Goal: Task Accomplishment & Management: Use online tool/utility

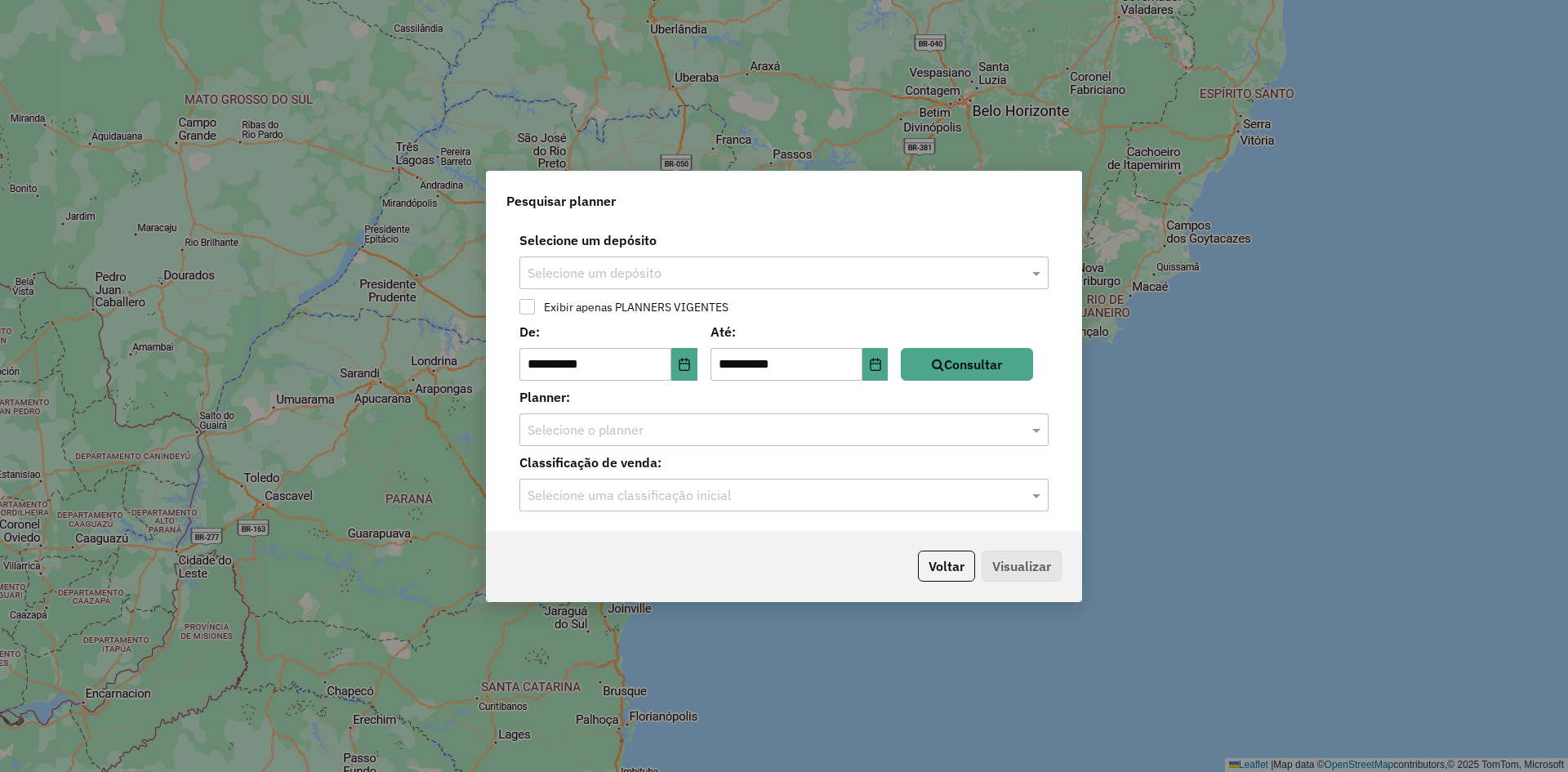
click at [659, 261] on div "Selecione um depósito" at bounding box center [784, 273] width 529 height 32
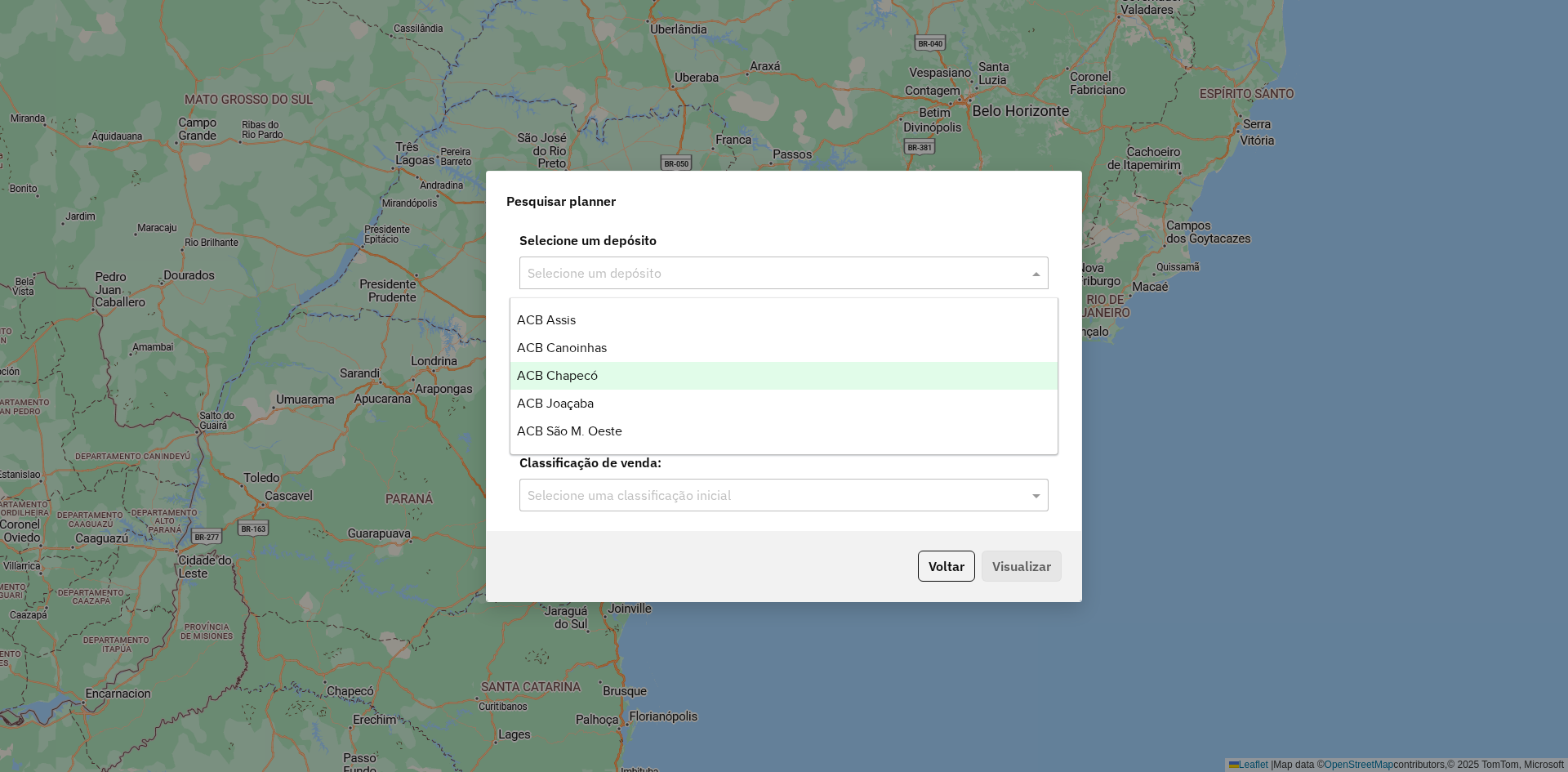
click at [600, 378] on div "ACB Chapecó" at bounding box center [784, 375] width 547 height 28
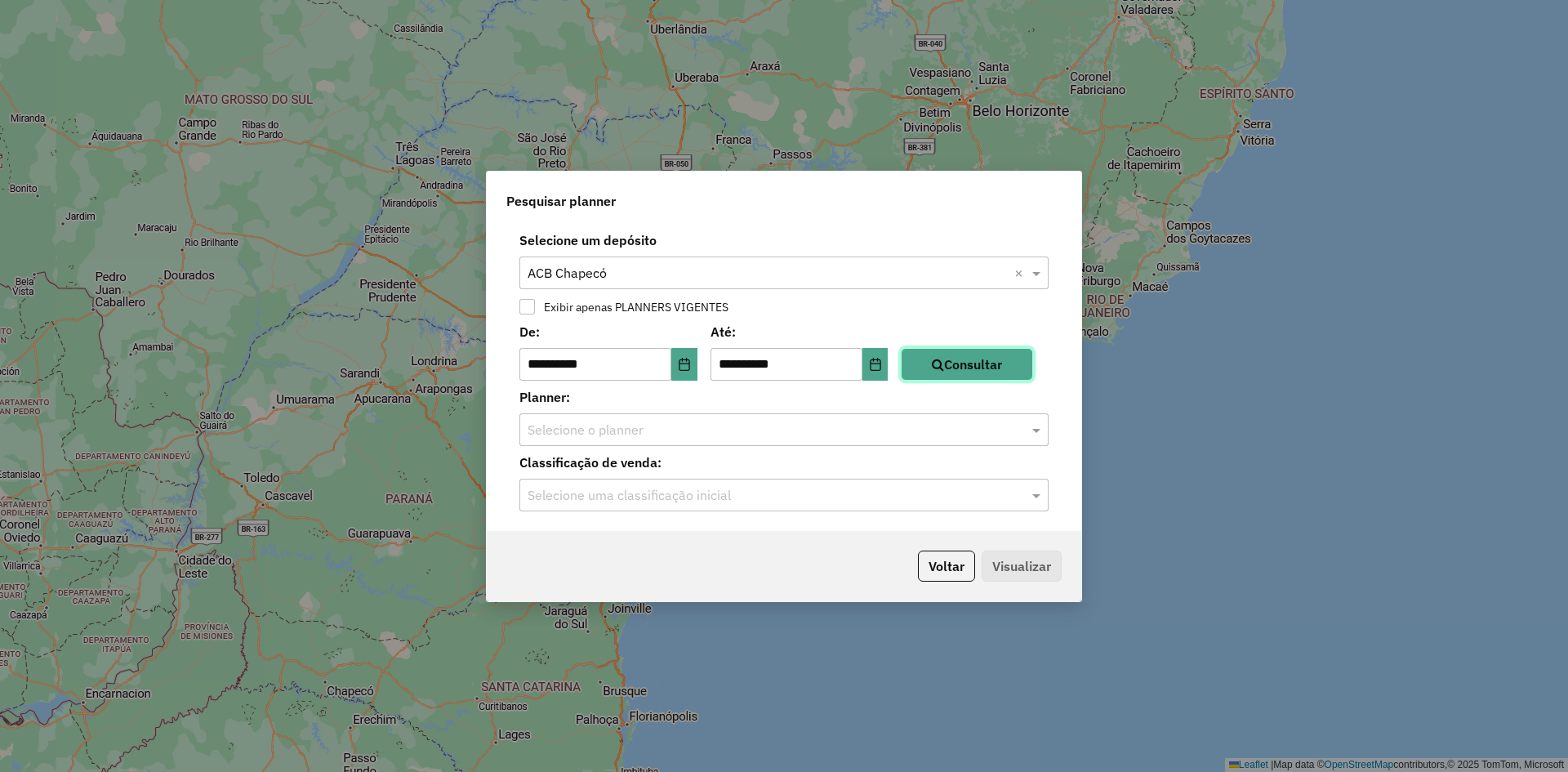
click at [944, 362] on icon "button" at bounding box center [937, 365] width 12 height 13
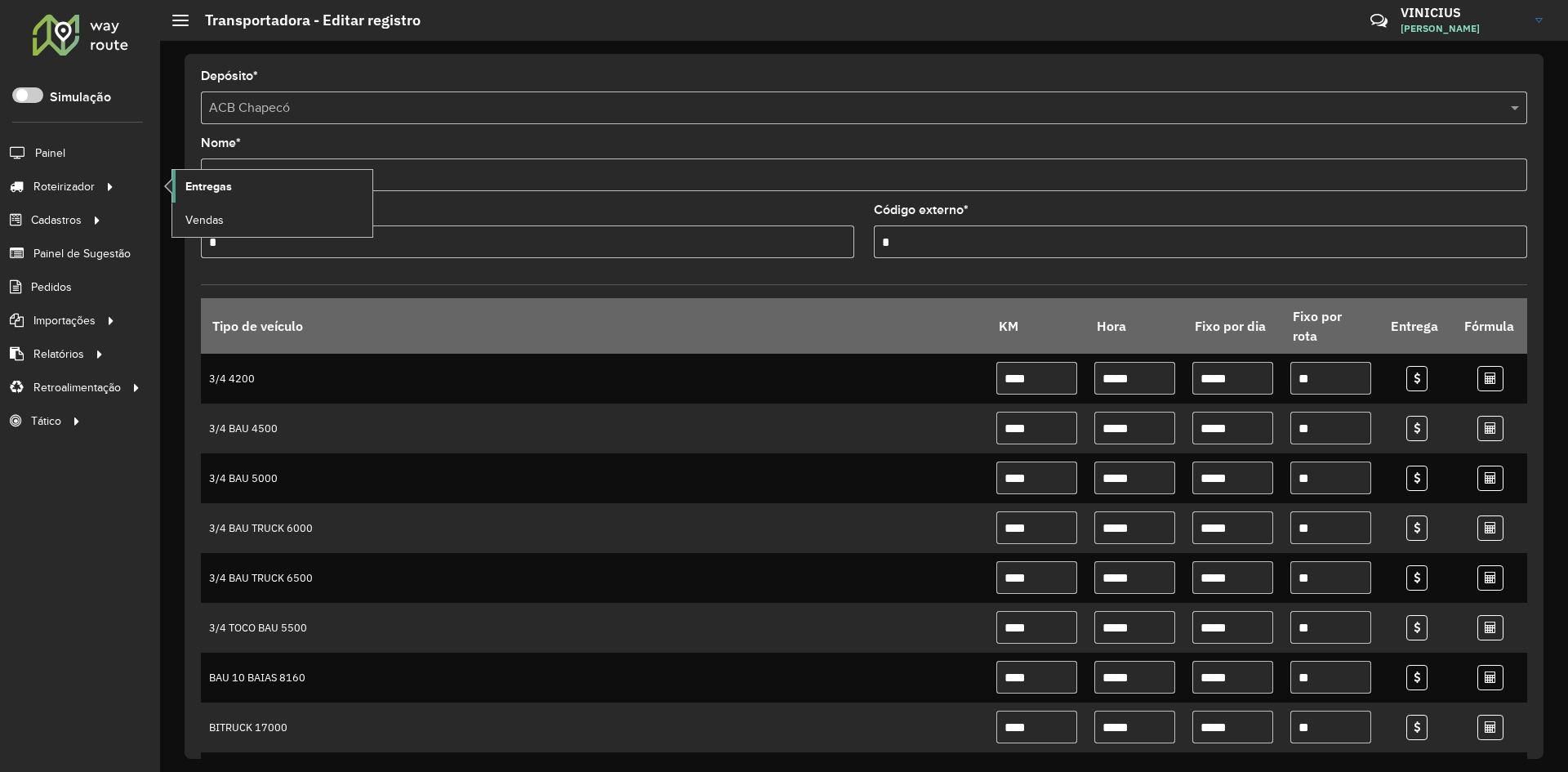
click at [253, 191] on link "Entregas" at bounding box center [272, 186] width 200 height 32
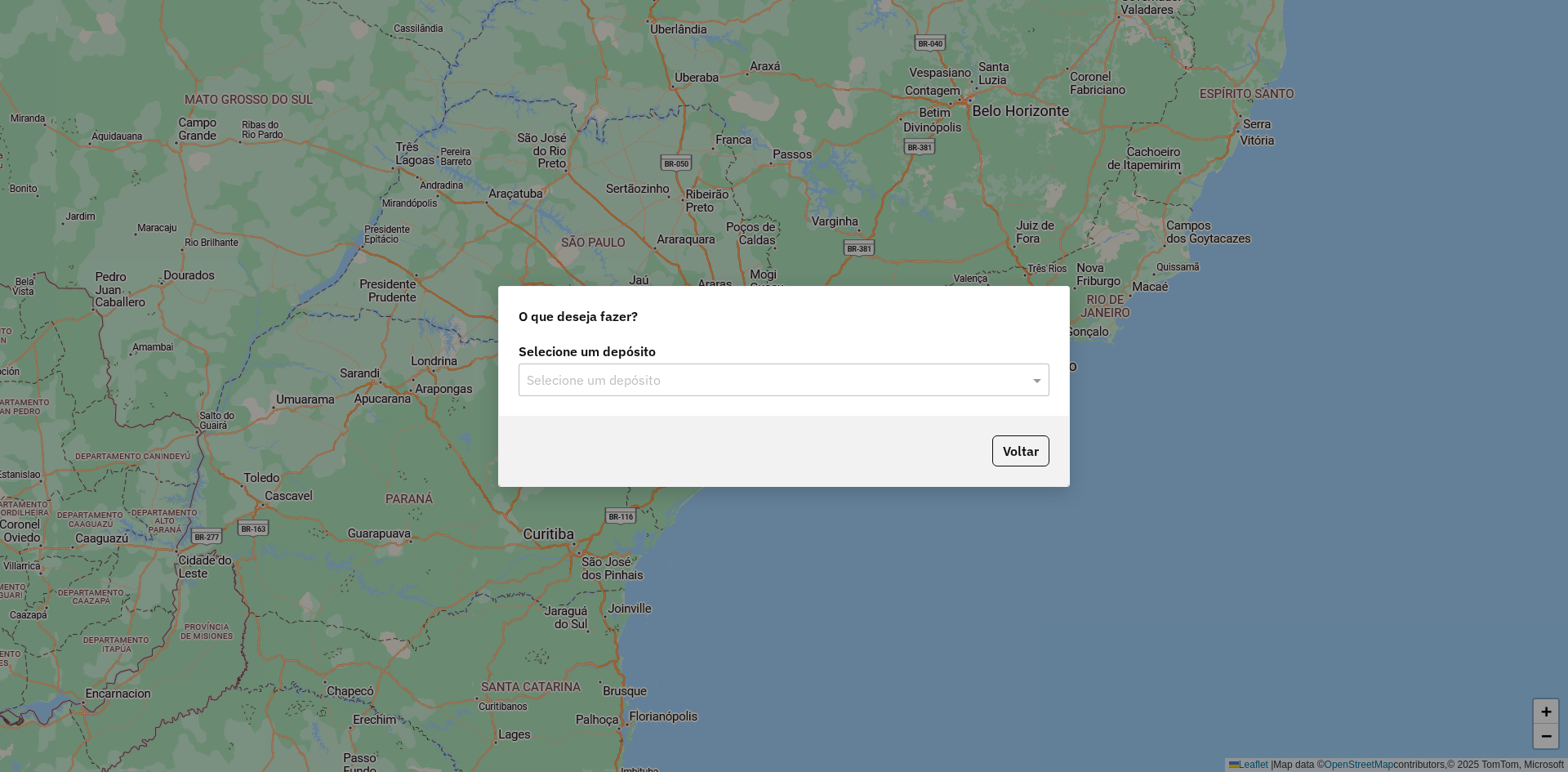
click at [617, 388] on input "text" at bounding box center [767, 380] width 482 height 20
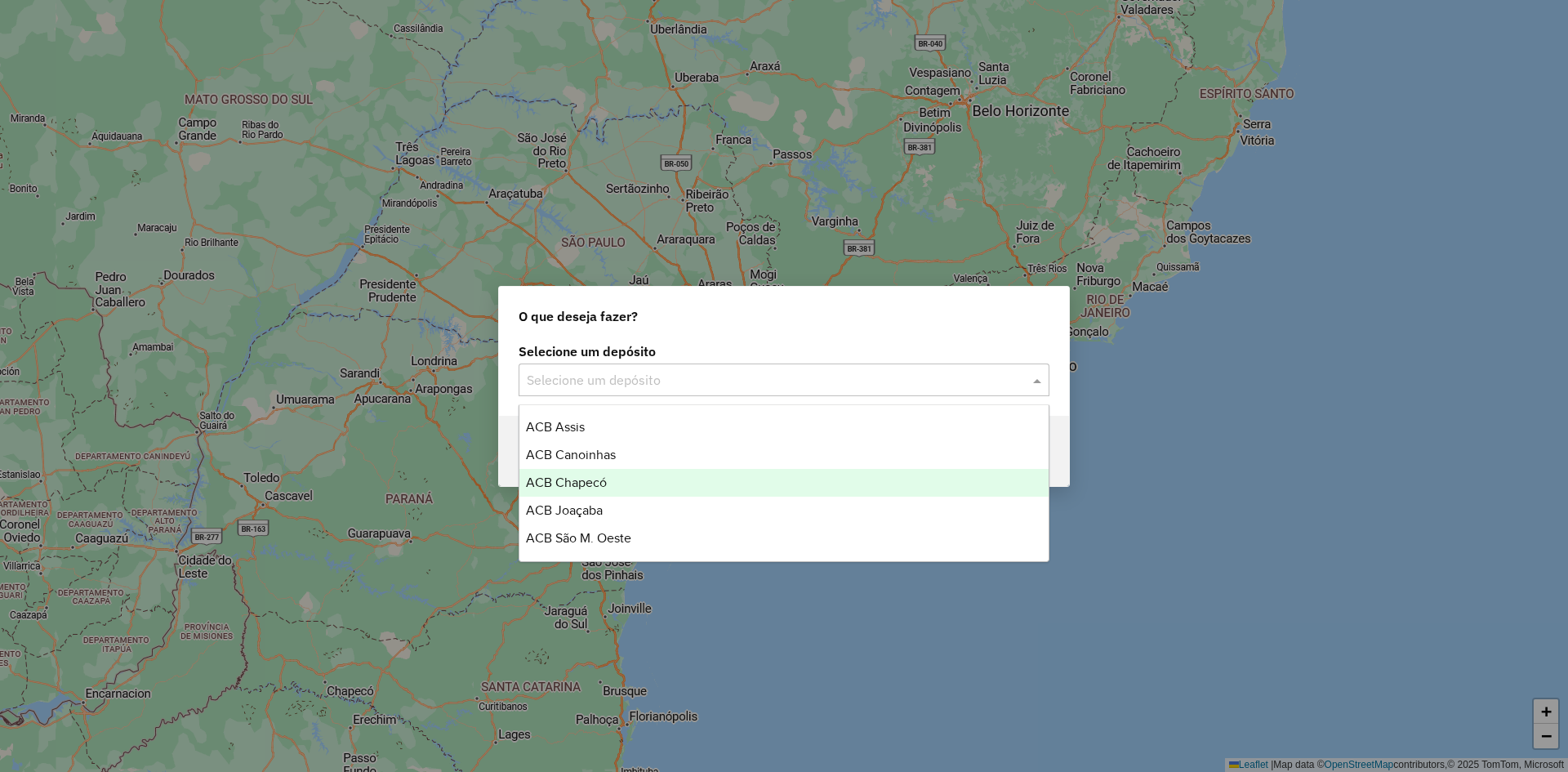
click at [621, 480] on div "ACB Chapecó" at bounding box center [784, 482] width 529 height 28
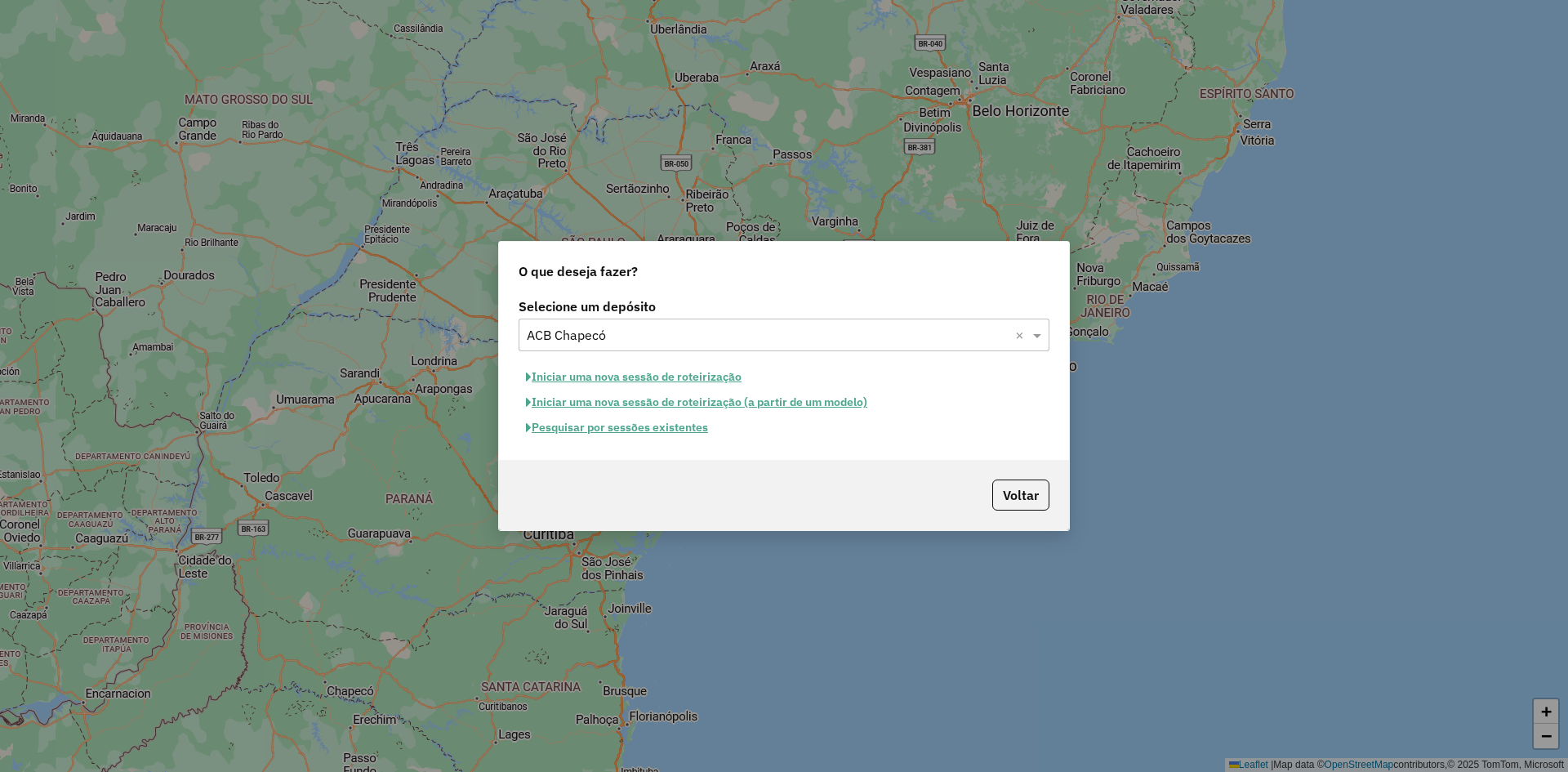
click at [662, 431] on button "Pesquisar por sessões existentes" at bounding box center [616, 427] width 197 height 26
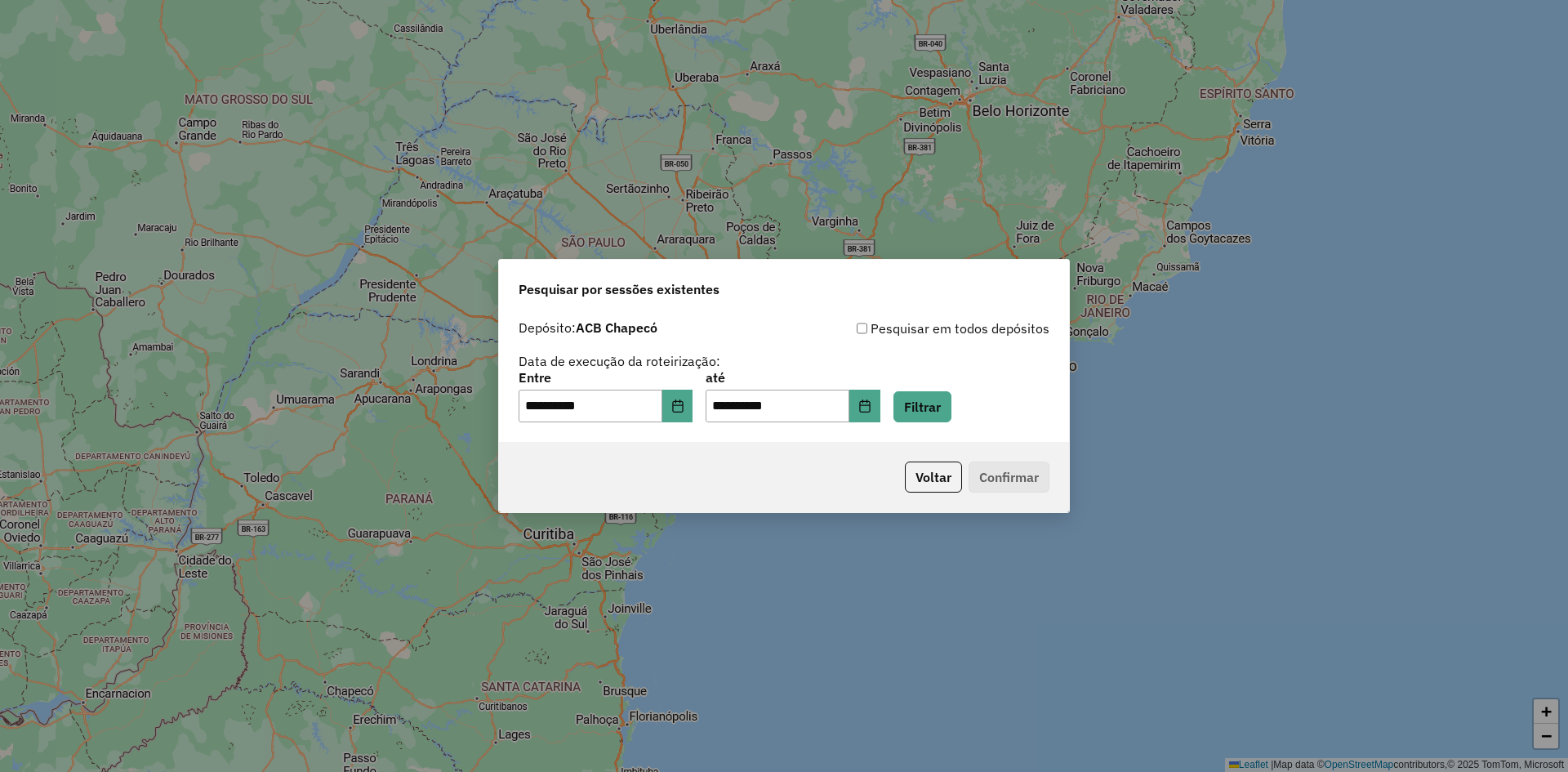
drag, startPoint x: 995, startPoint y: 390, endPoint x: 983, endPoint y: 393, distance: 12.4
click at [993, 392] on div "**********" at bounding box center [784, 396] width 531 height 50
click at [944, 402] on button "Filtrar" at bounding box center [922, 406] width 58 height 31
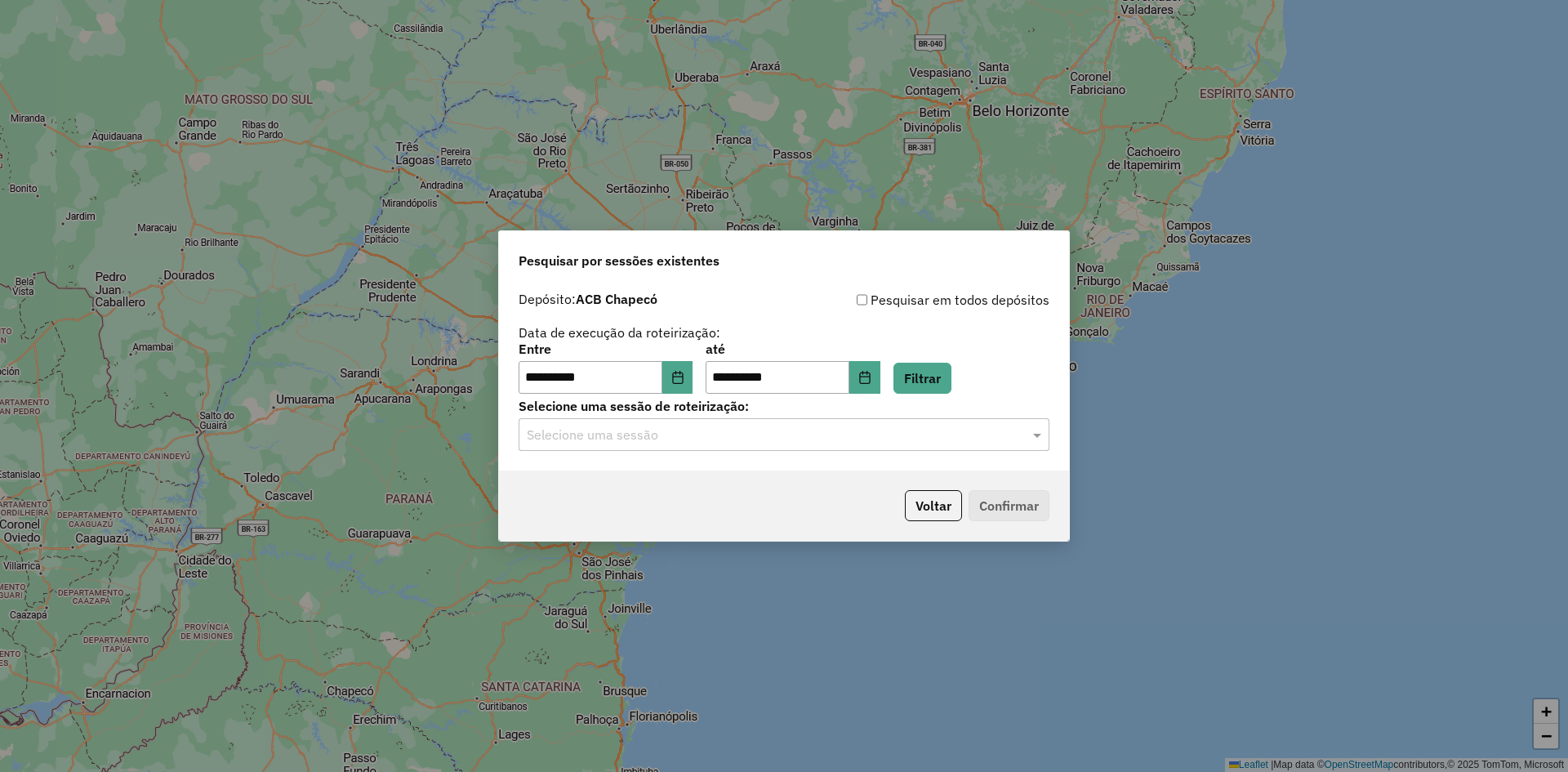
click at [699, 438] on input "text" at bounding box center [767, 435] width 482 height 20
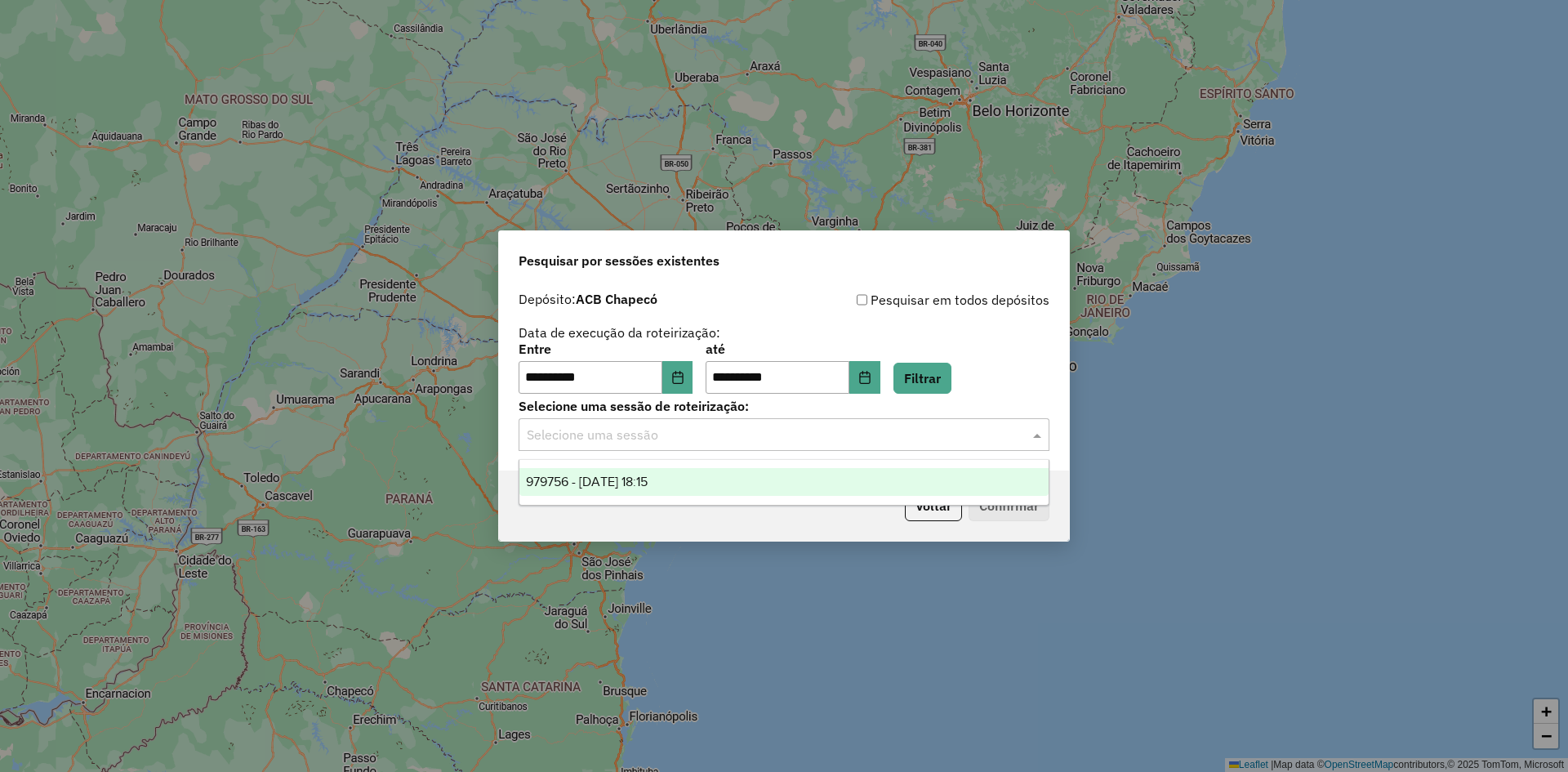
click at [690, 484] on div "979756 - 15/08/2025 18:15" at bounding box center [784, 481] width 529 height 28
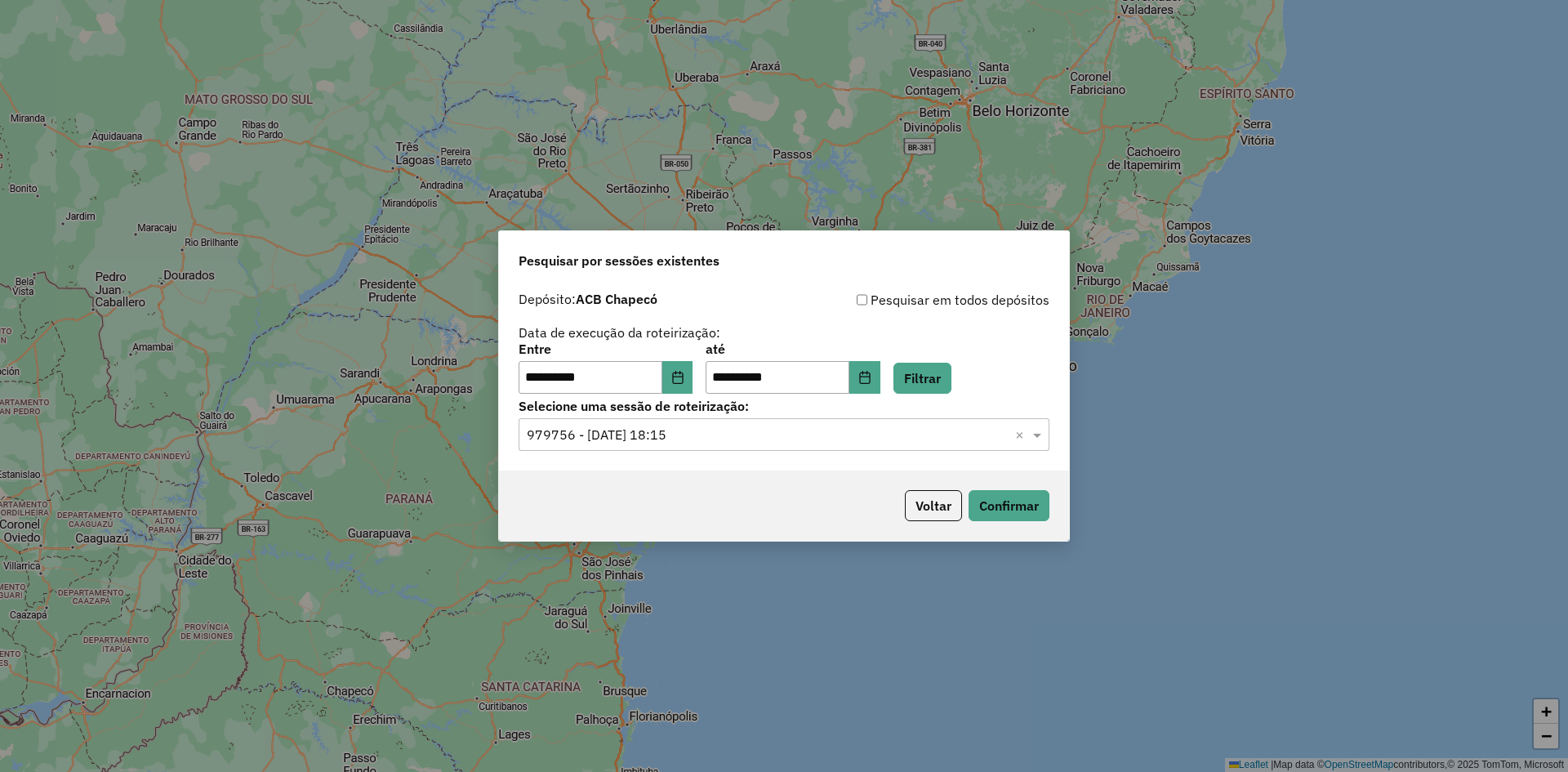
click at [771, 499] on div "Voltar Confirmar" at bounding box center [784, 505] width 570 height 70
click at [1028, 511] on button "Confirmar" at bounding box center [1009, 505] width 81 height 31
click at [685, 382] on icon "Choose Date" at bounding box center [678, 377] width 13 height 13
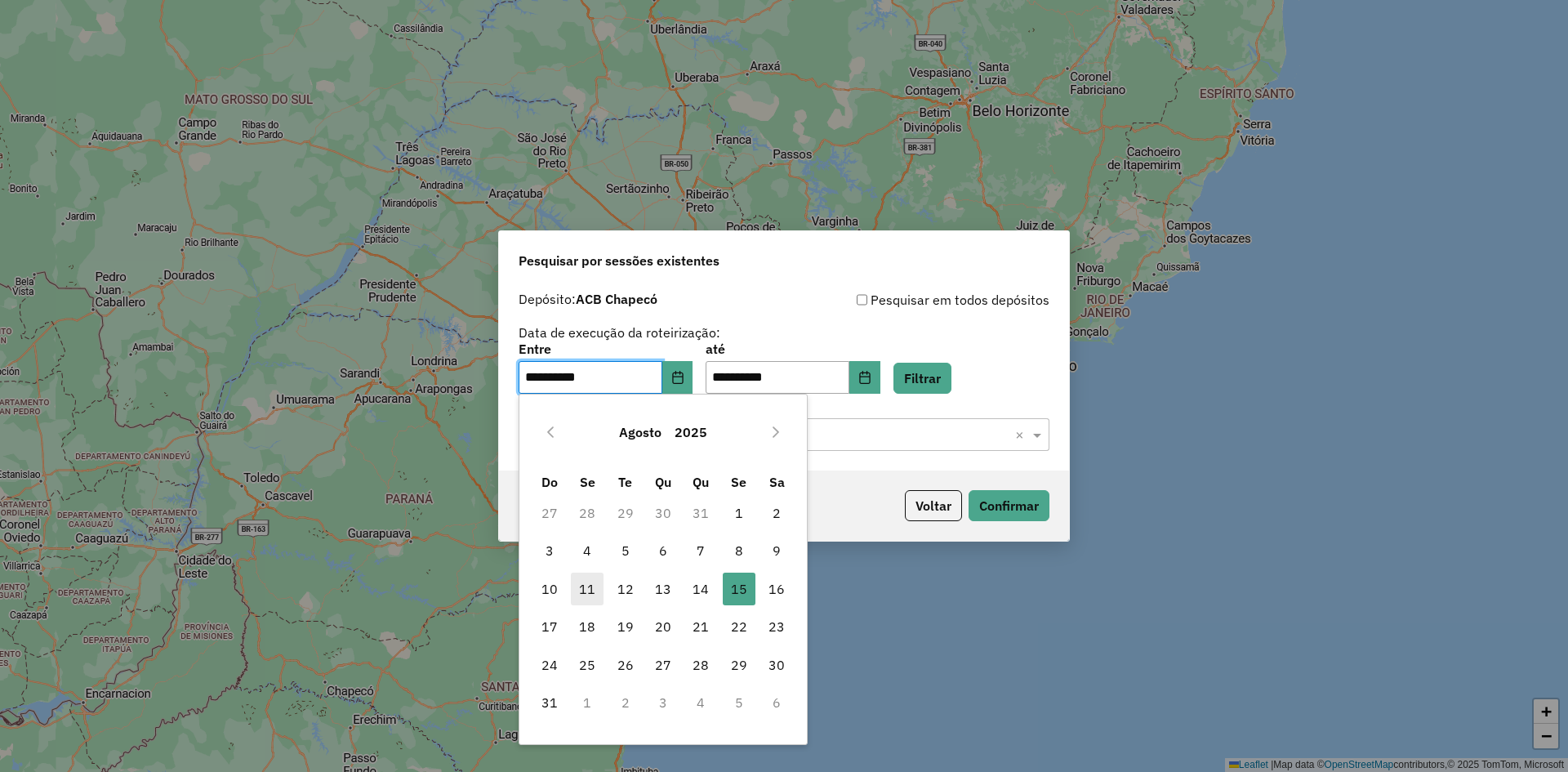
click at [592, 588] on span "11" at bounding box center [587, 589] width 32 height 32
type input "**********"
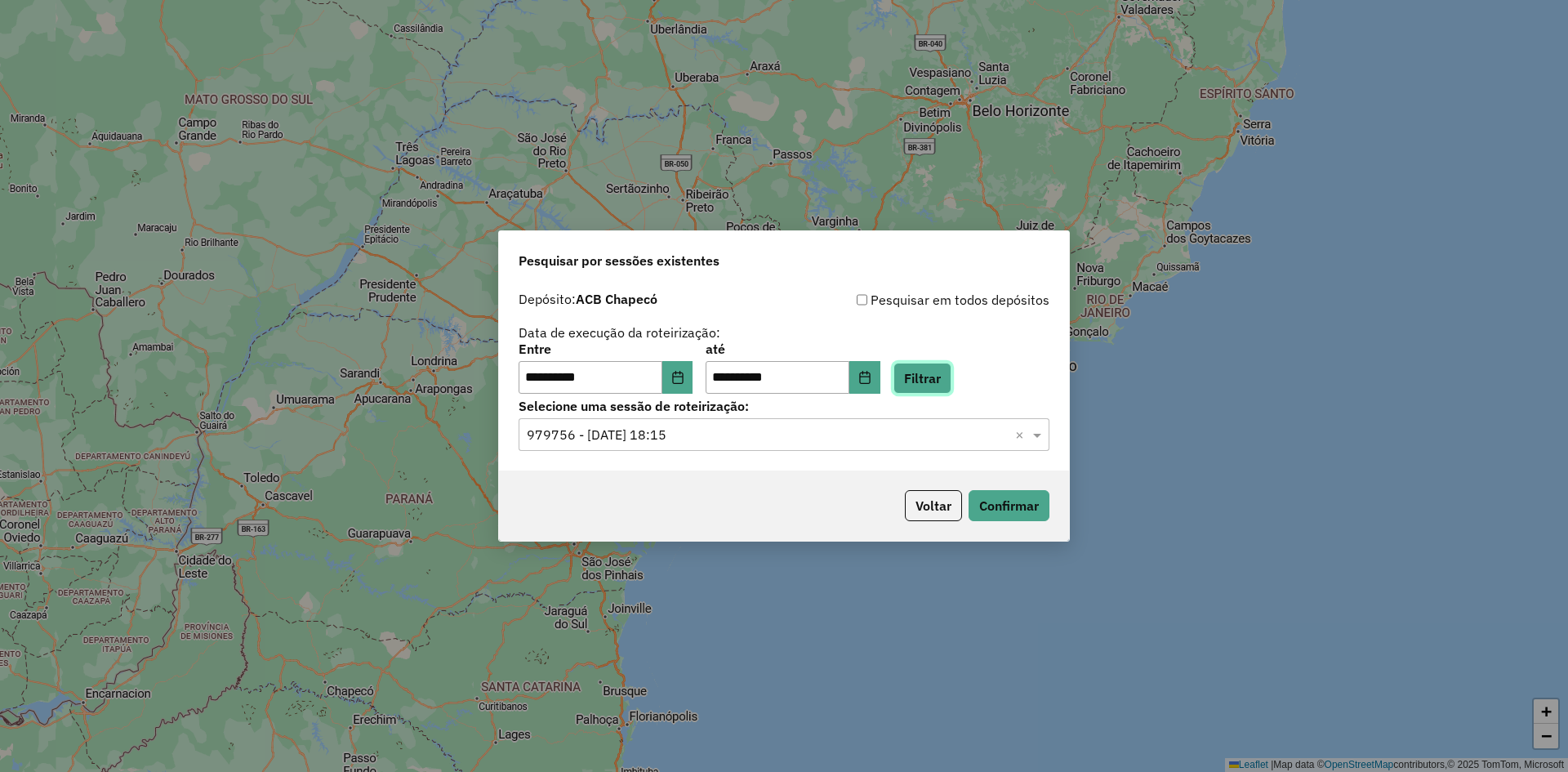
click at [932, 379] on button "Filtrar" at bounding box center [922, 378] width 58 height 31
click at [738, 433] on input "text" at bounding box center [767, 435] width 482 height 20
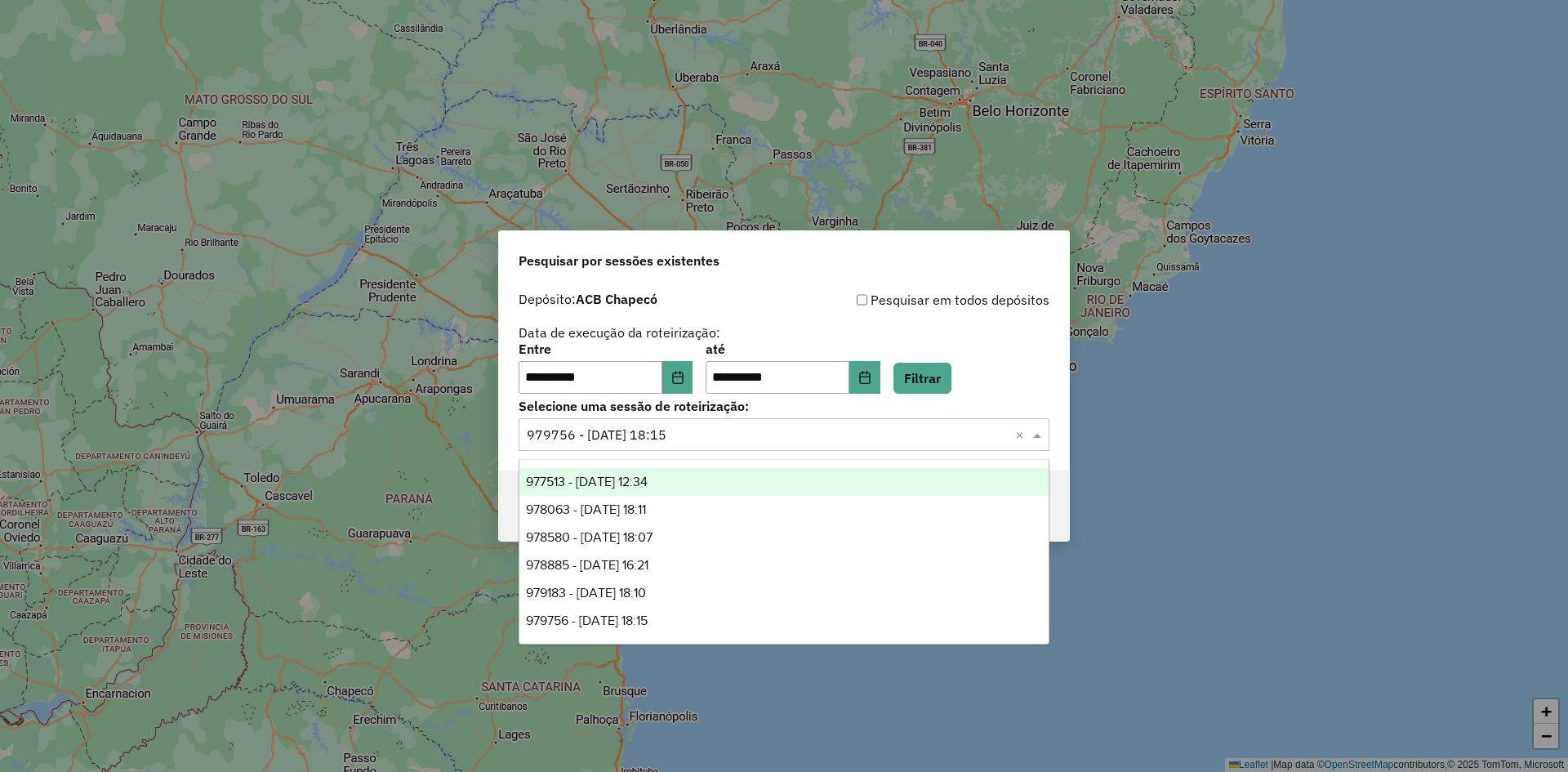
click at [682, 487] on div "977513 - 11/08/2025 12:34" at bounding box center [784, 481] width 529 height 28
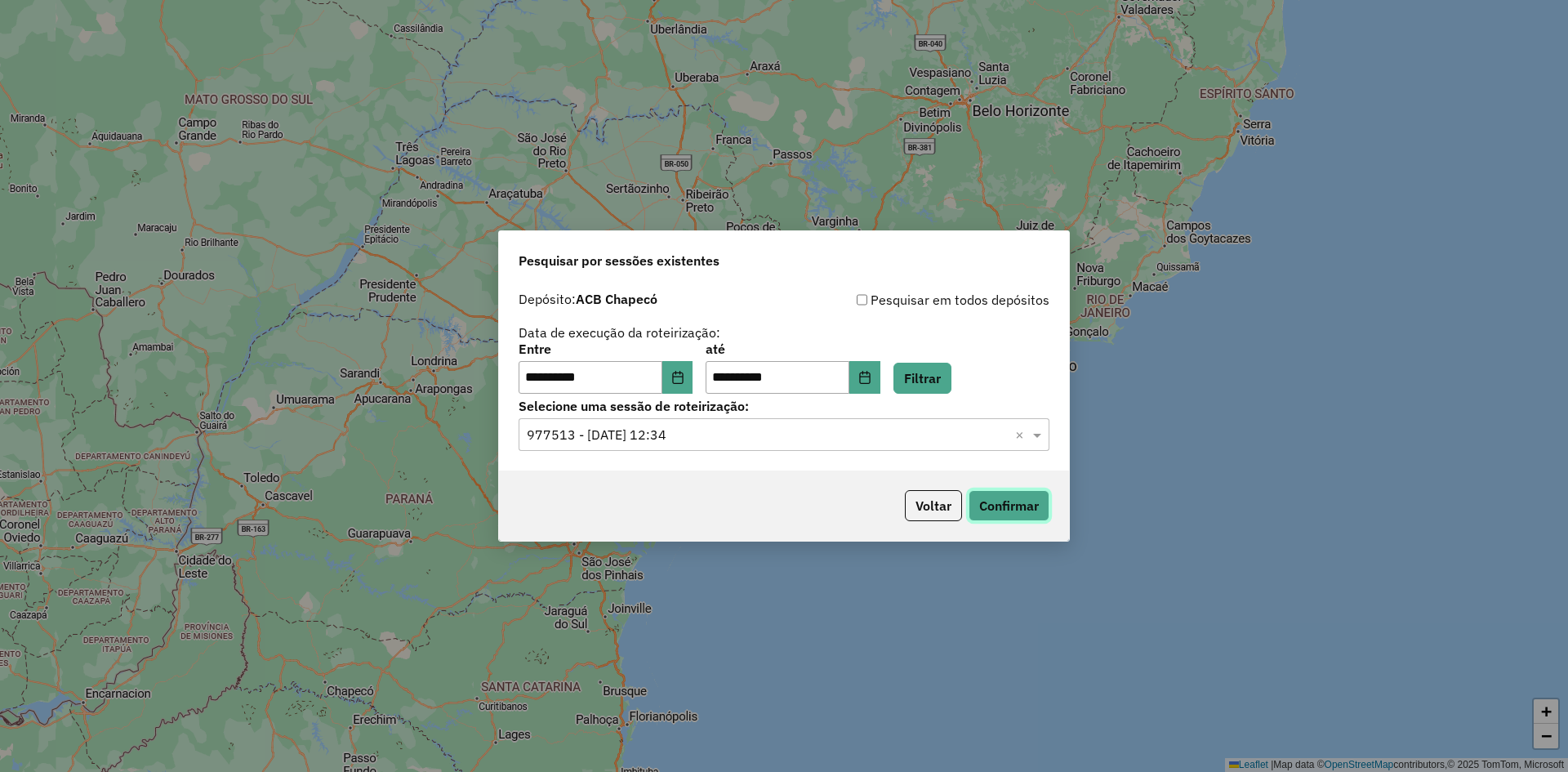
click at [1005, 504] on button "Confirmar" at bounding box center [1009, 505] width 81 height 31
click at [761, 442] on input "text" at bounding box center [767, 435] width 482 height 20
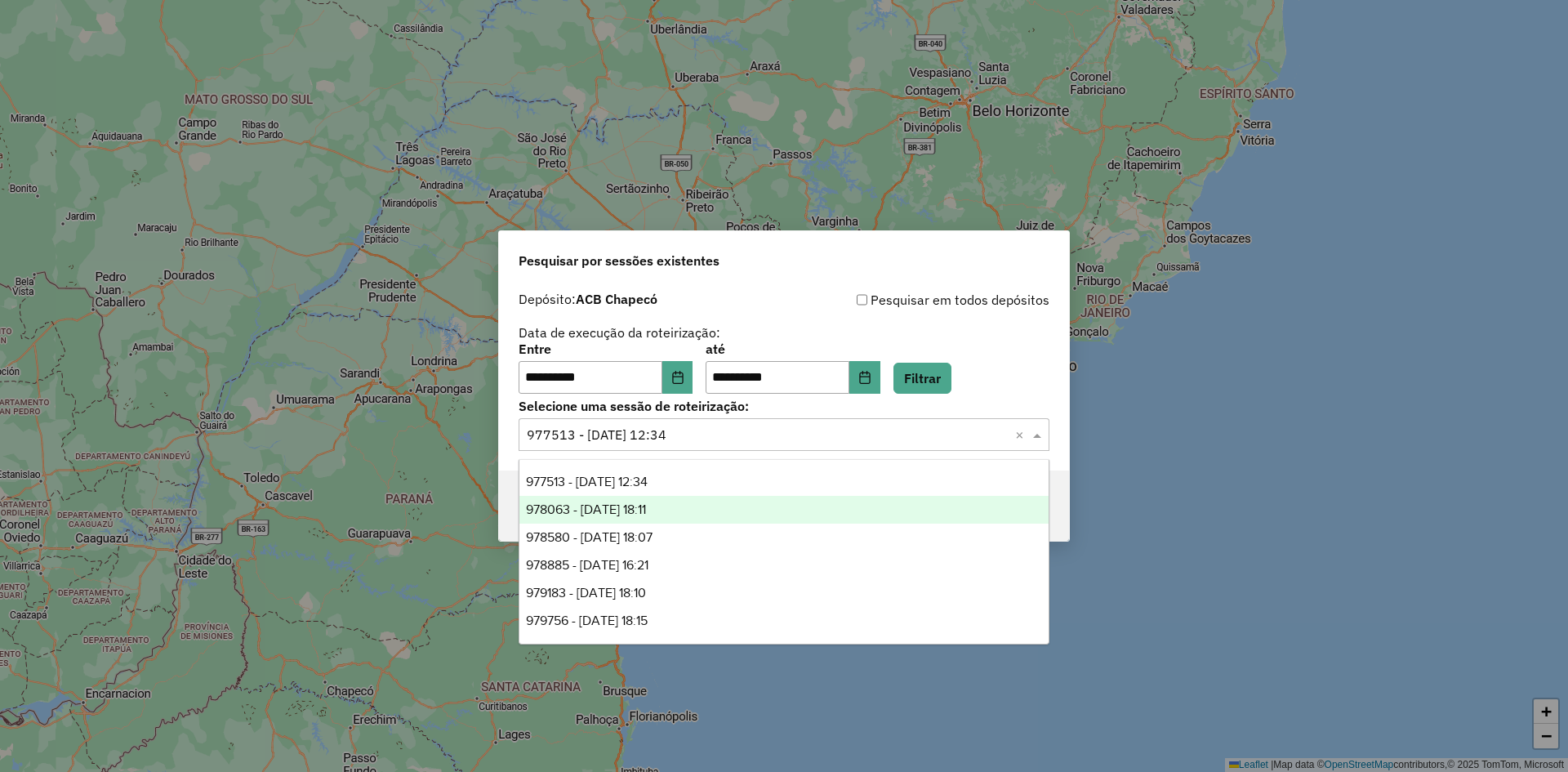
click at [646, 502] on span "978063 - 12/08/2025 18:11" at bounding box center [586, 509] width 120 height 14
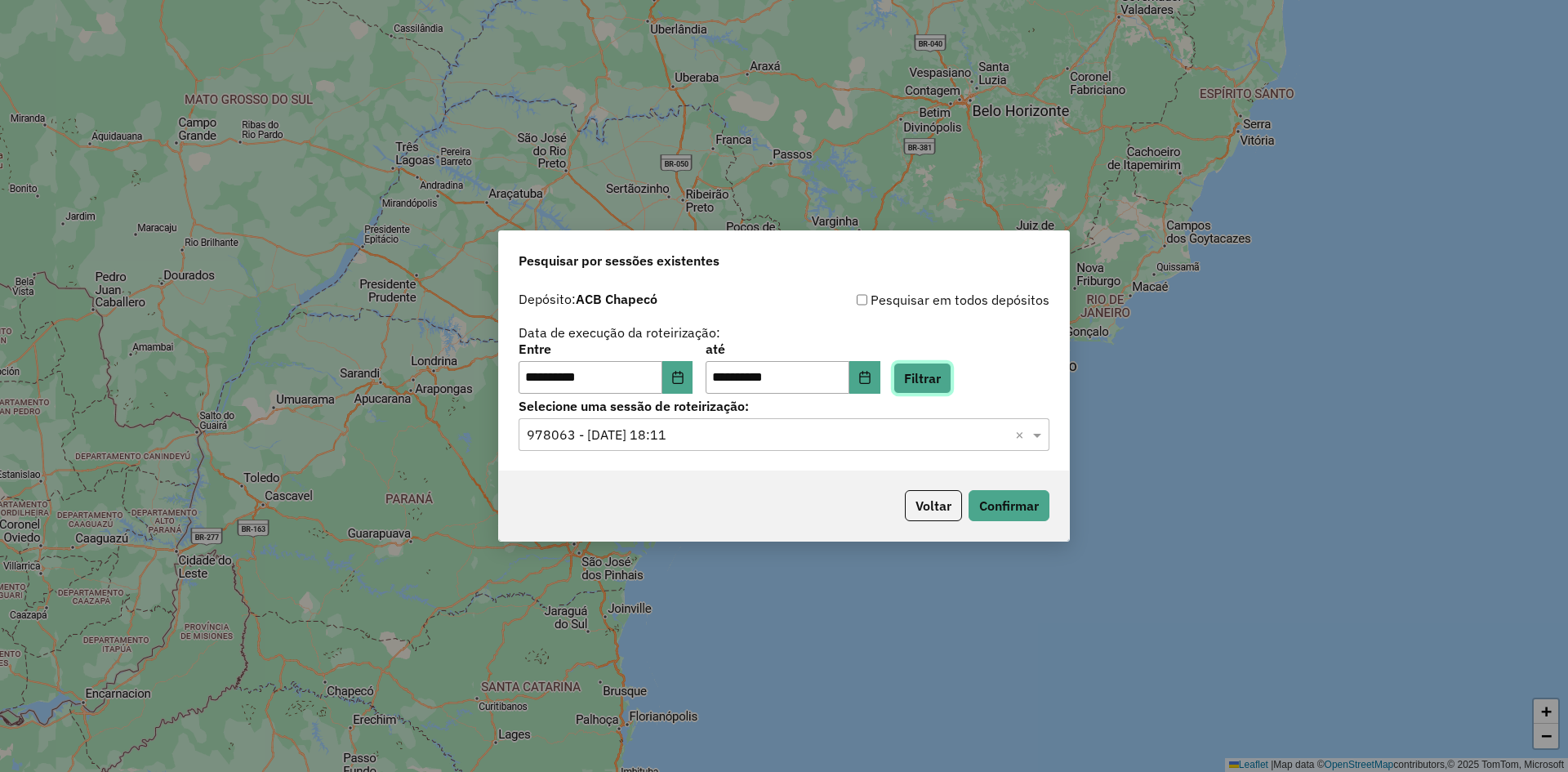
click at [949, 382] on button "Filtrar" at bounding box center [922, 378] width 58 height 31
click at [690, 437] on input "text" at bounding box center [767, 435] width 482 height 20
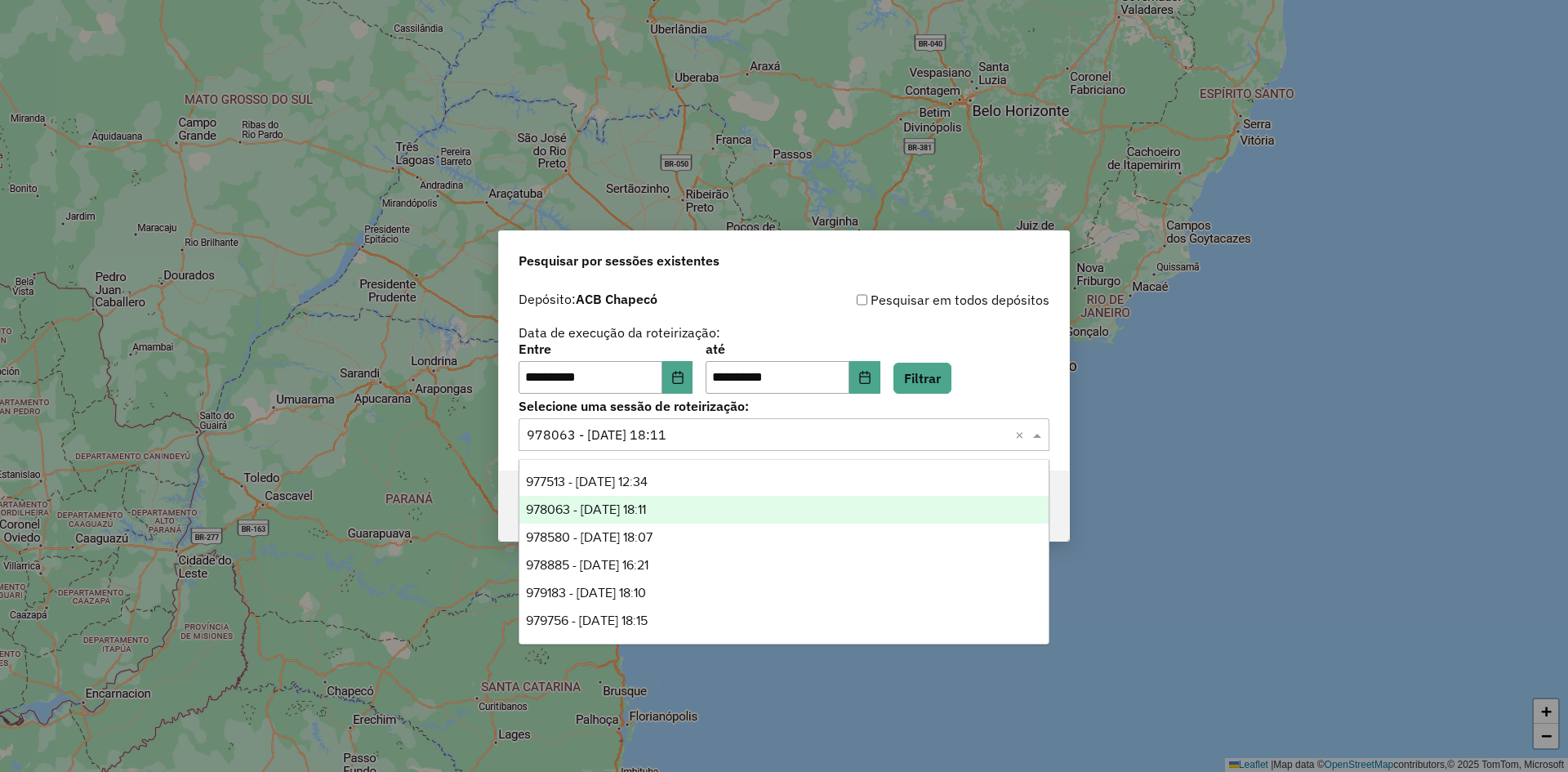
click at [646, 504] on span "978063 - 12/08/2025 18:11" at bounding box center [586, 509] width 120 height 14
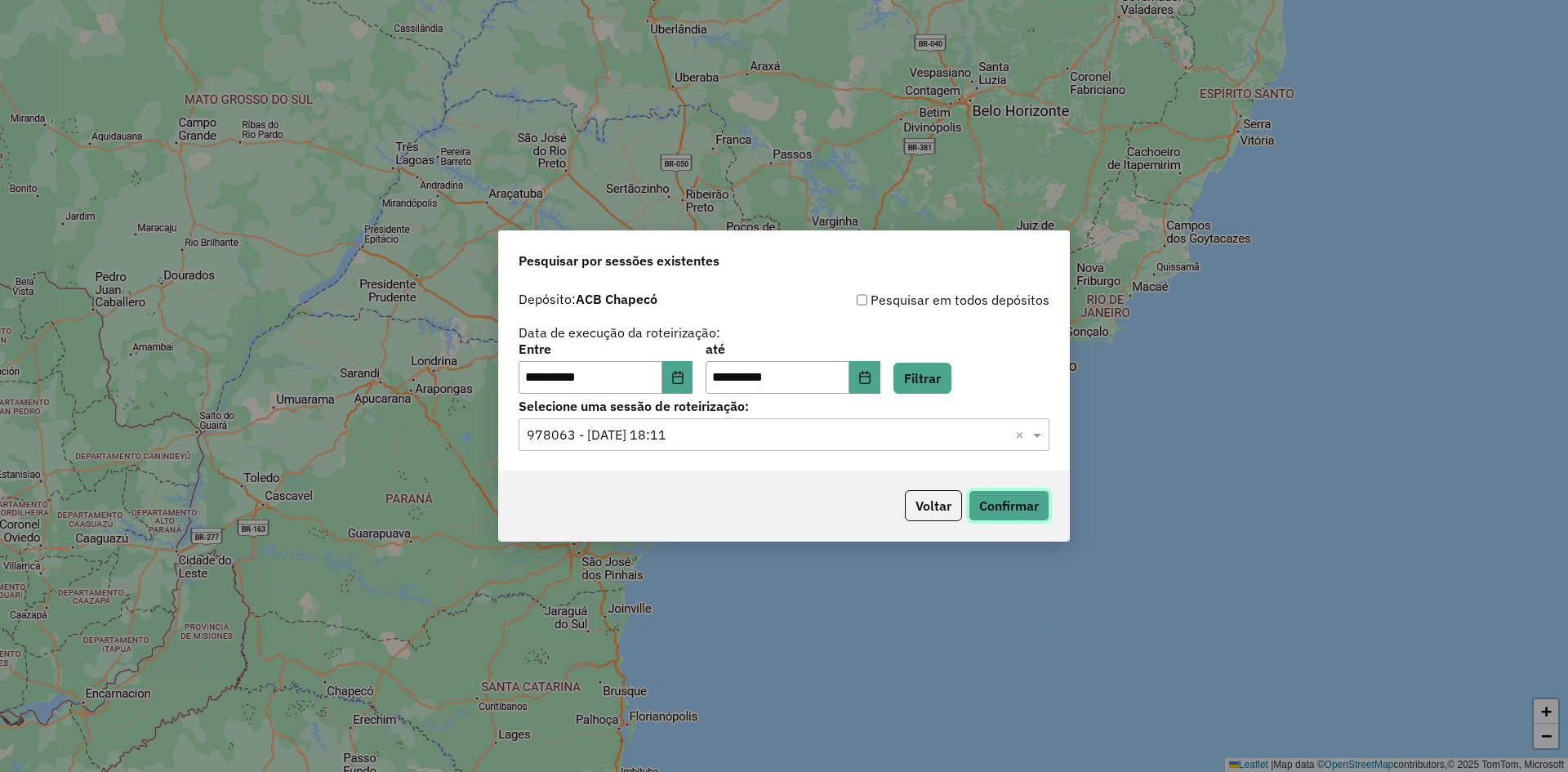
click at [1007, 507] on button "Confirmar" at bounding box center [1009, 505] width 81 height 31
click at [681, 434] on input "text" at bounding box center [767, 435] width 482 height 20
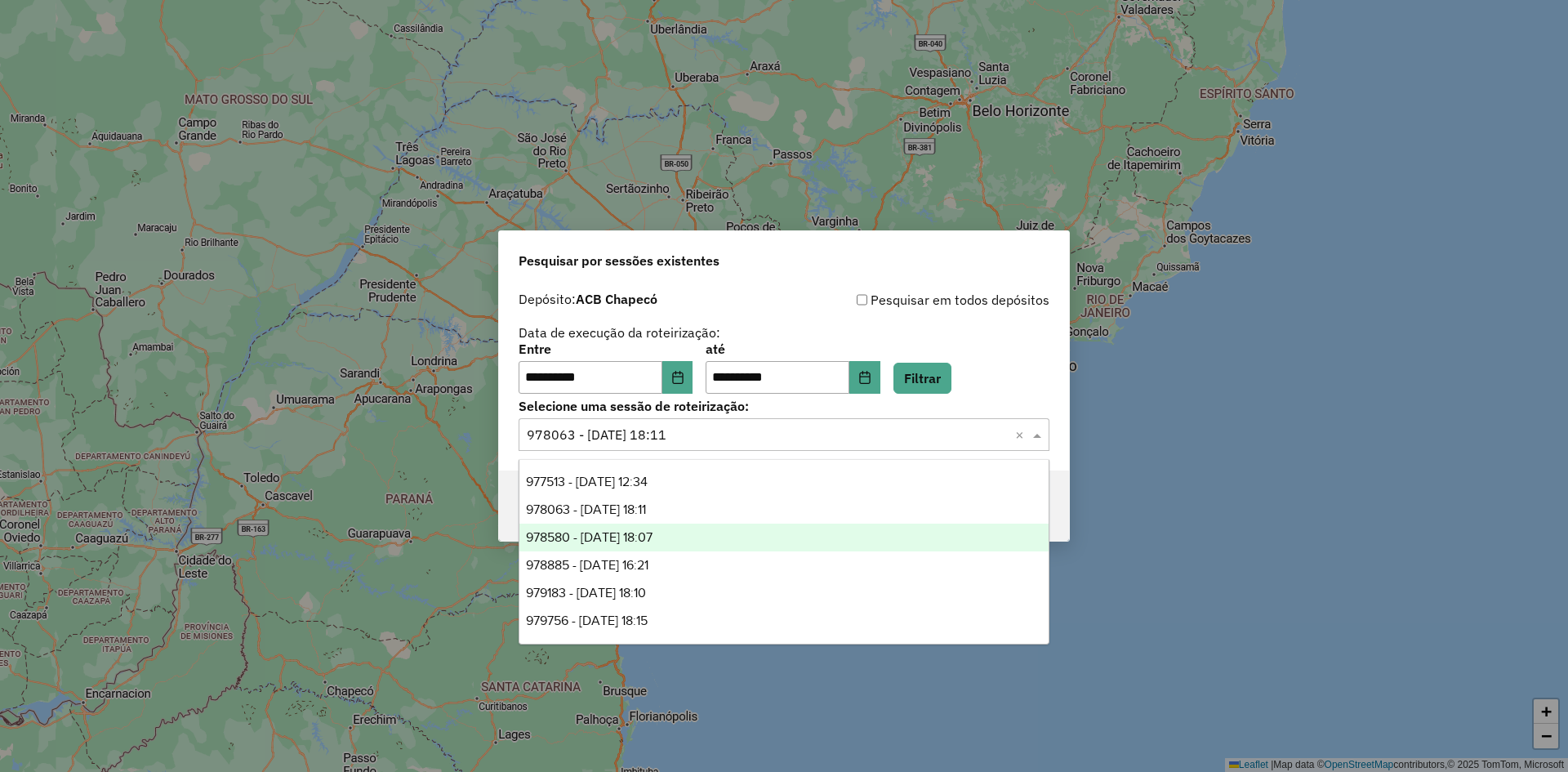
click at [652, 535] on span "978580 - 13/08/2025 18:07" at bounding box center [589, 537] width 126 height 14
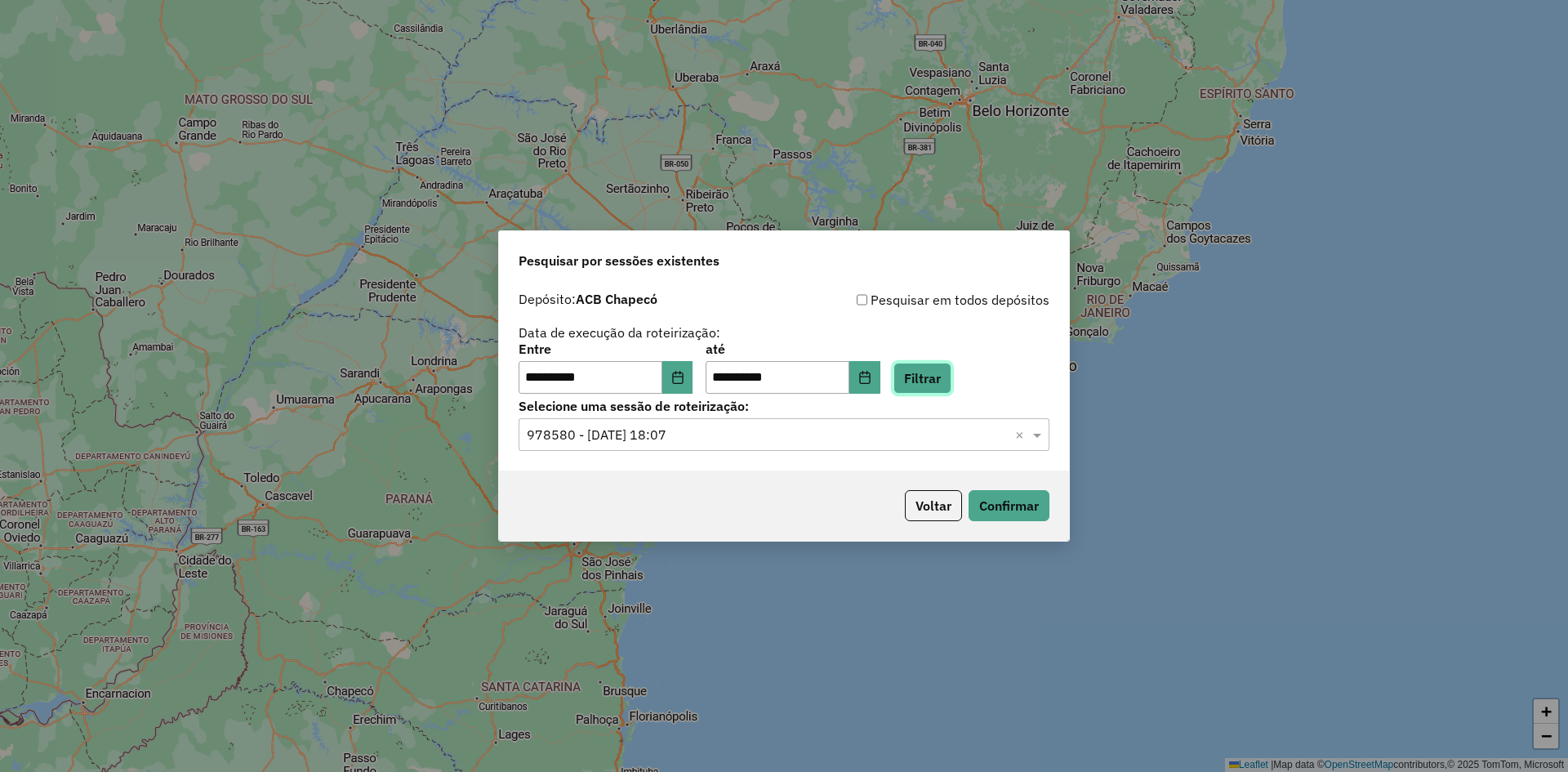
click at [935, 378] on button "Filtrar" at bounding box center [922, 378] width 58 height 31
click at [1011, 505] on button "Confirmar" at bounding box center [1009, 505] width 81 height 31
click at [656, 444] on div "Selecione uma sessão × 978580 - 13/08/2025 18:07 ×" at bounding box center [784, 434] width 531 height 32
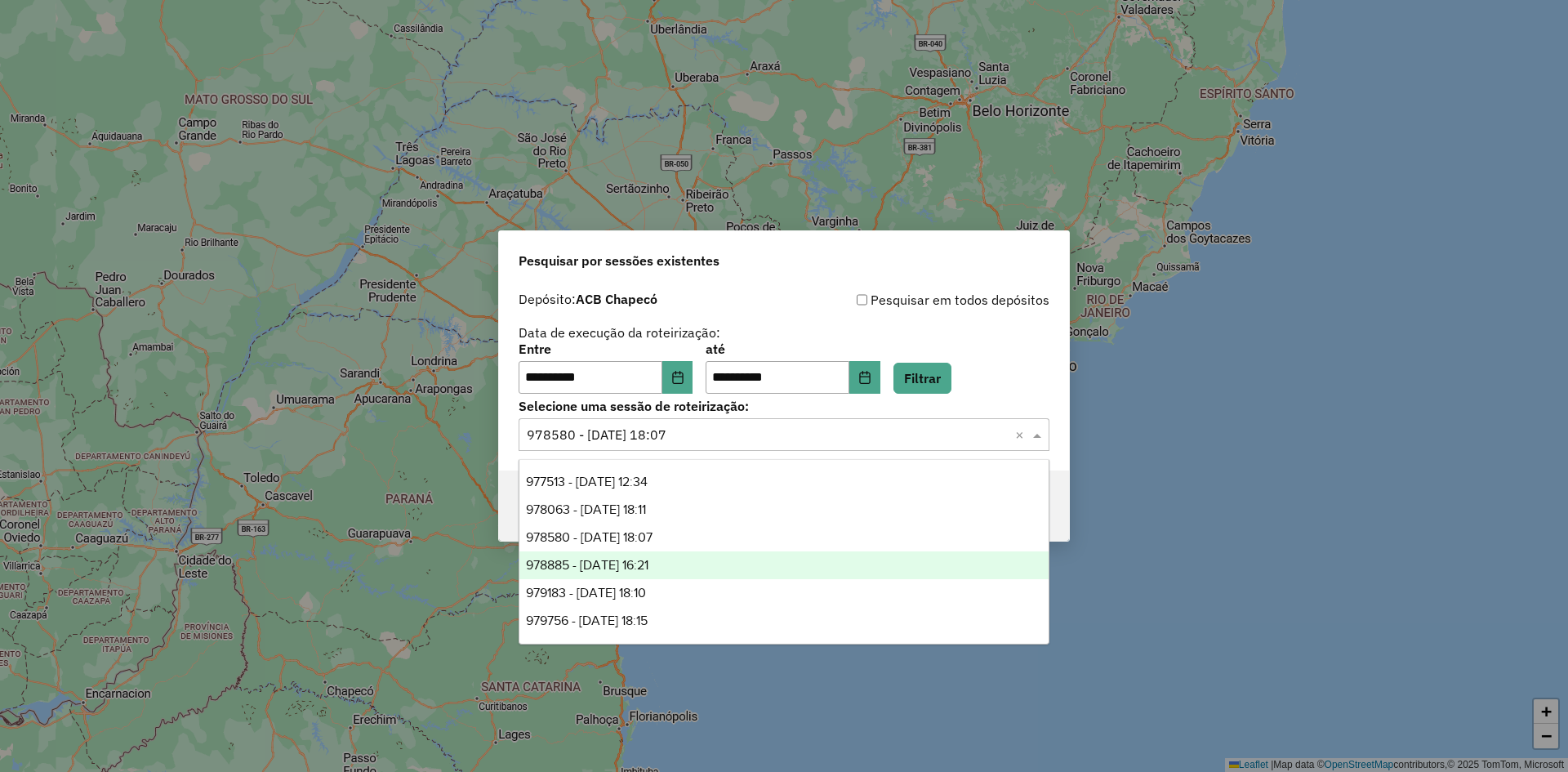
click at [615, 566] on span "978885 - 13/08/2025 16:21" at bounding box center [587, 564] width 123 height 14
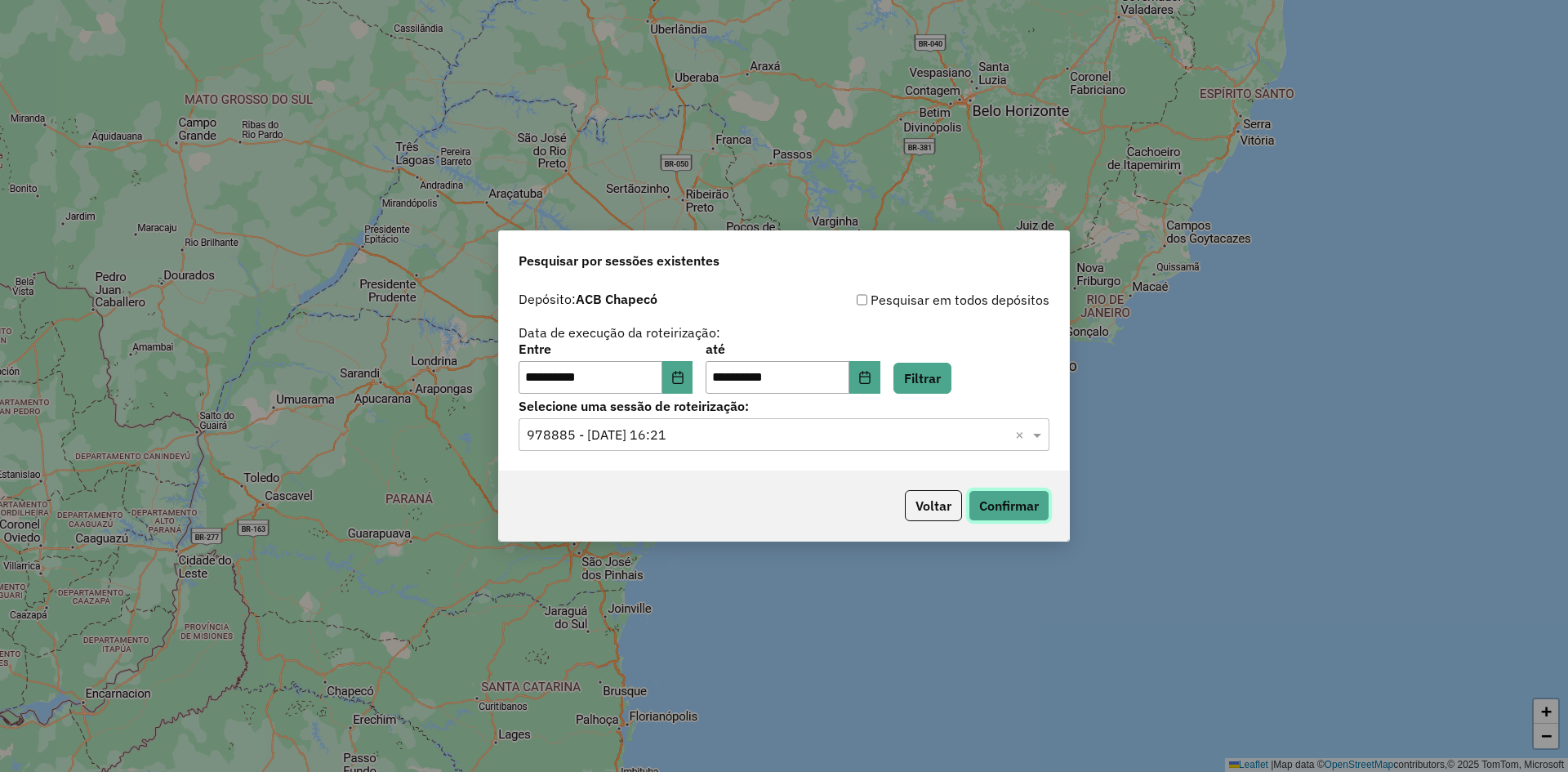
click at [1007, 510] on button "Confirmar" at bounding box center [1009, 505] width 81 height 31
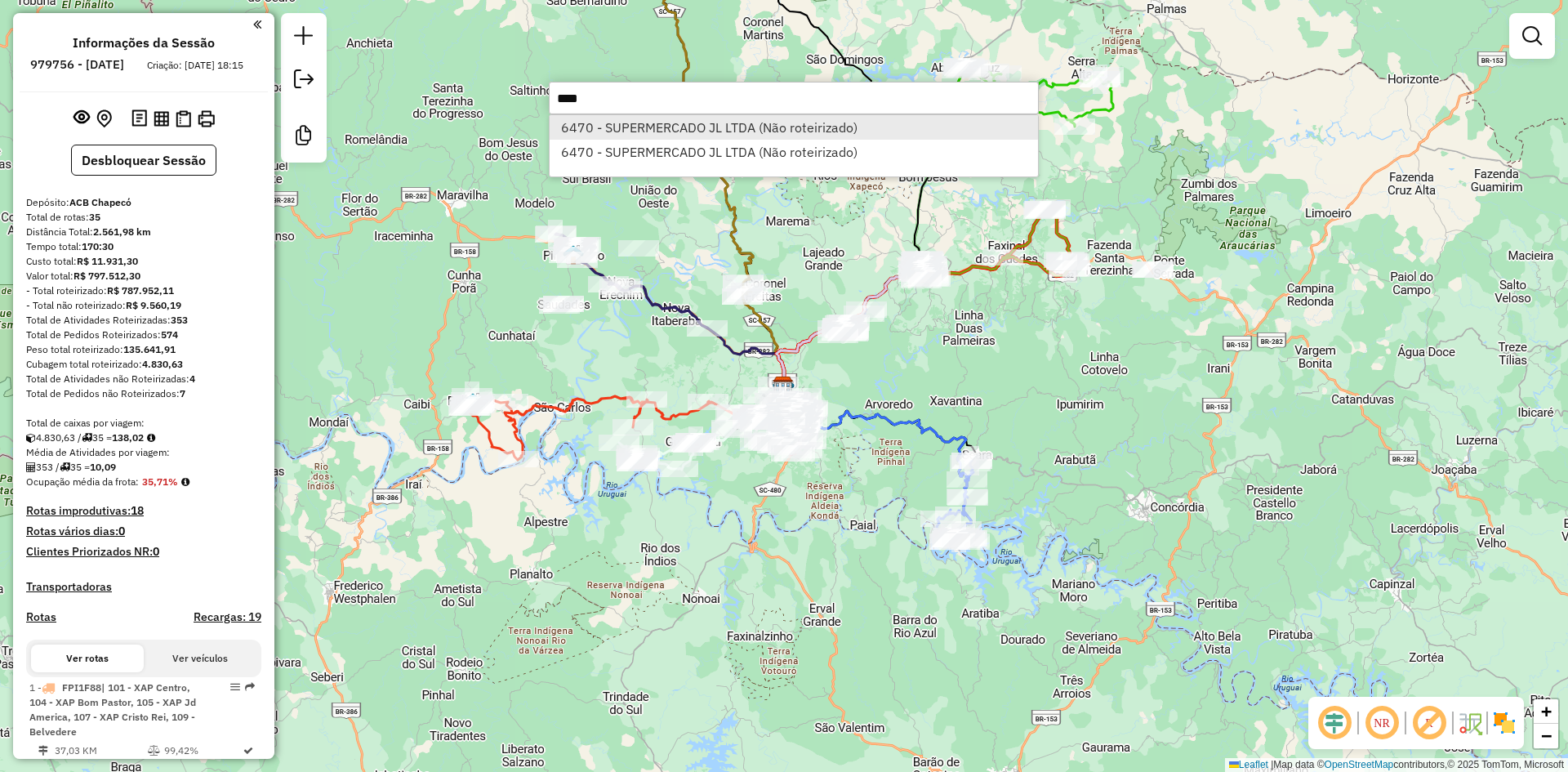
type input "****"
click at [696, 130] on li "6470 - SUPERMERCADO JL LTDA (Não roteirizado)" at bounding box center [794, 127] width 488 height 25
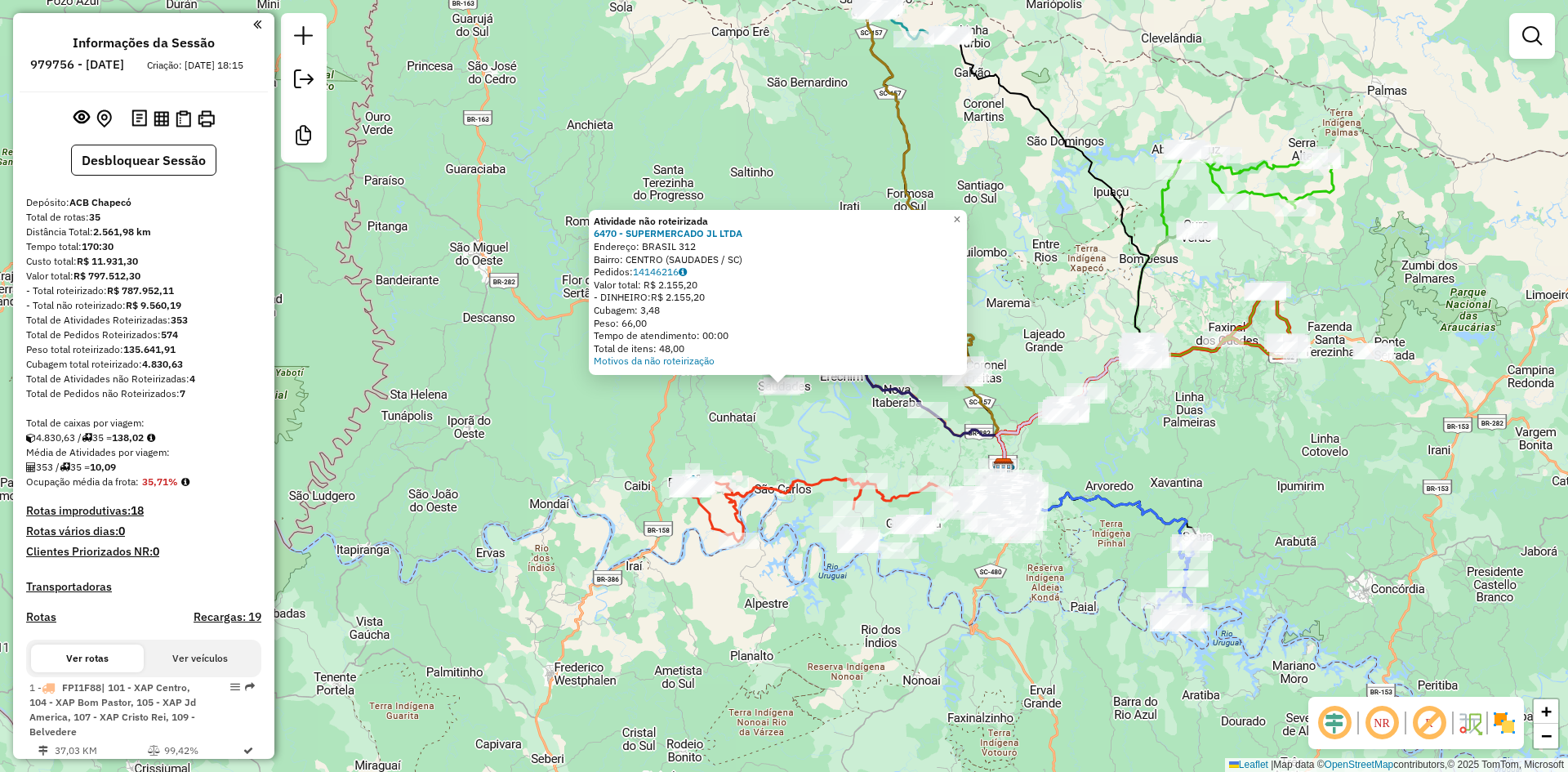
click at [764, 419] on div "Rota 14 - Placa REB2F33 9968 - BARRA GRANDE DIVISA Atividade não roteirizada 64…" at bounding box center [784, 386] width 1568 height 772
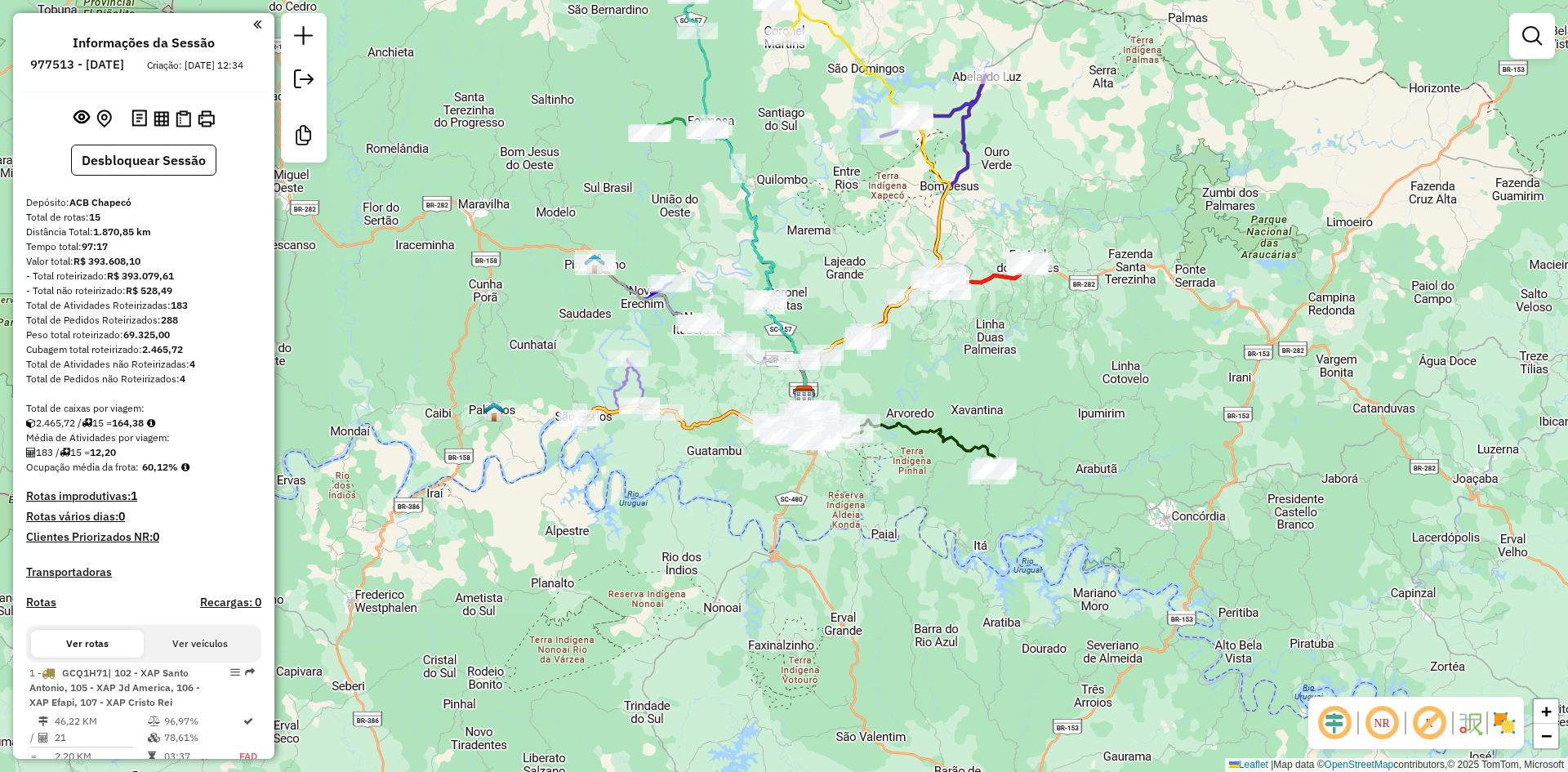
drag, startPoint x: 667, startPoint y: 206, endPoint x: 697, endPoint y: 214, distance: 31.0
click at [697, 214] on div "Janela de atendimento Grade de atendimento Capacidade Transportadoras Veículos …" at bounding box center [784, 386] width 1568 height 772
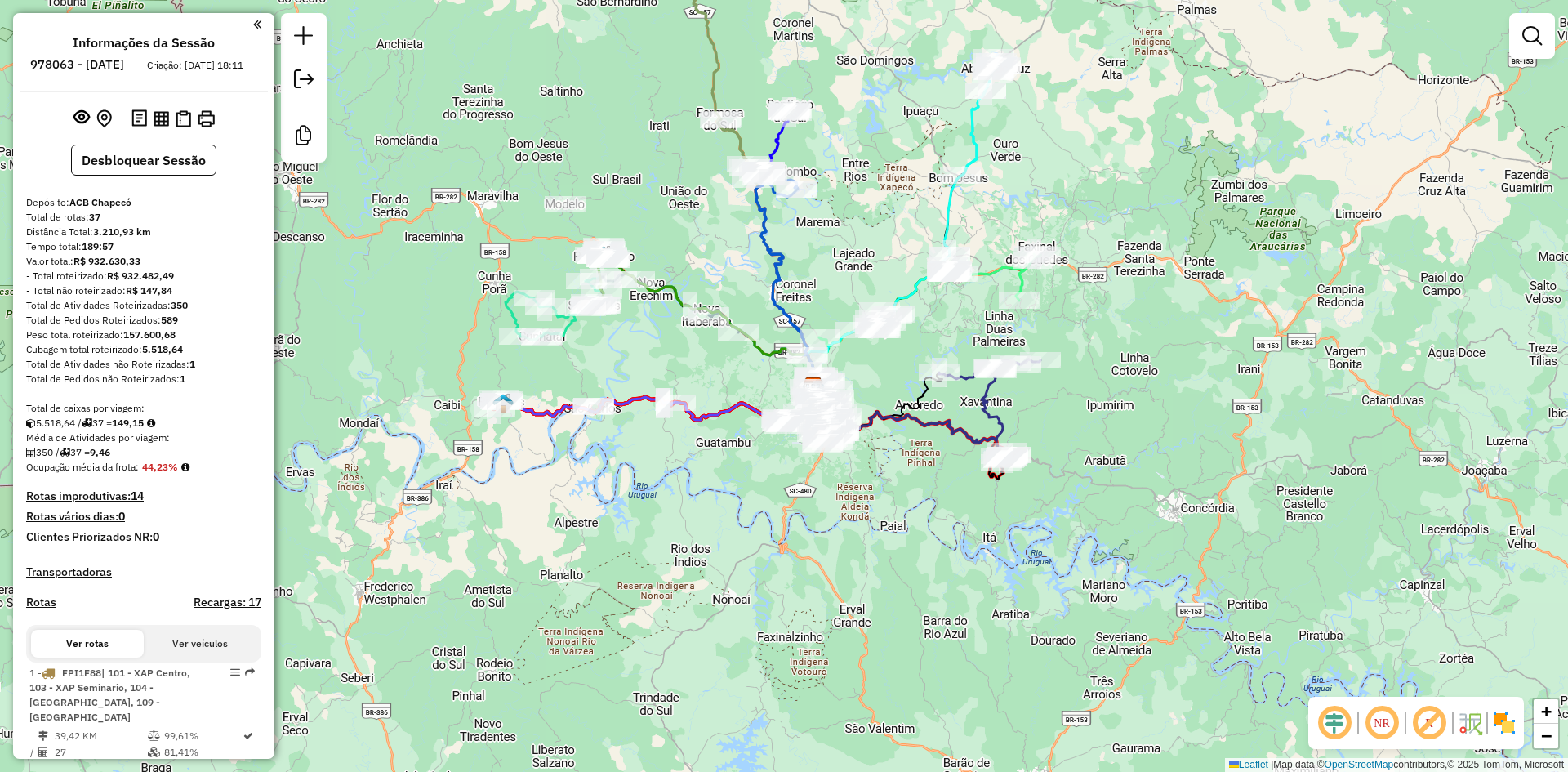
drag, startPoint x: 569, startPoint y: 352, endPoint x: 614, endPoint y: 353, distance: 45.0
click at [614, 353] on div "Janela de atendimento Grade de atendimento Capacidade Transportadoras Veículos …" at bounding box center [784, 386] width 1568 height 772
